Goal: Check status

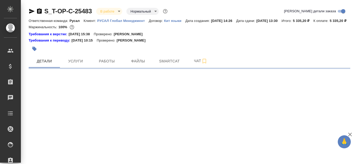
select select "RU"
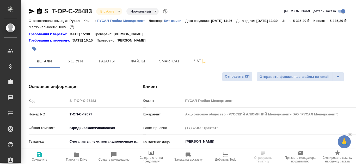
type textarea "x"
type input "[PERSON_NAME]"
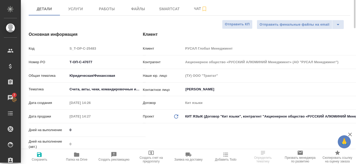
scroll to position [26, 0]
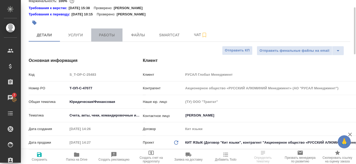
click at [109, 38] on span "Работы" at bounding box center [106, 35] width 25 height 7
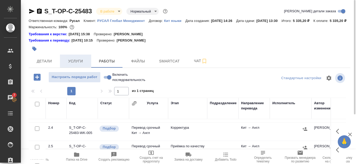
click at [87, 63] on button "Услуги" at bounding box center [75, 61] width 31 height 13
